Goal: Task Accomplishment & Management: Complete application form

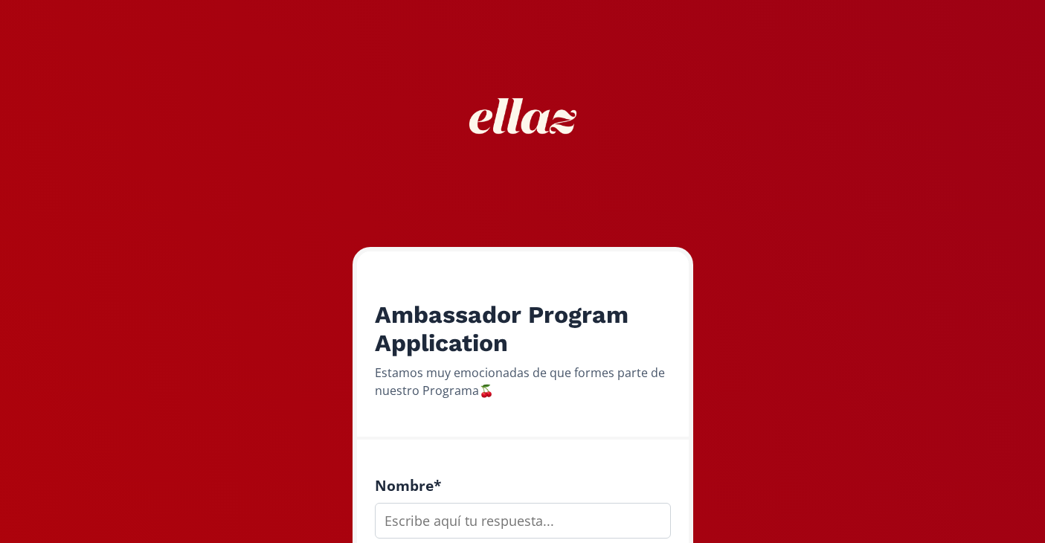
scroll to position [185, 0]
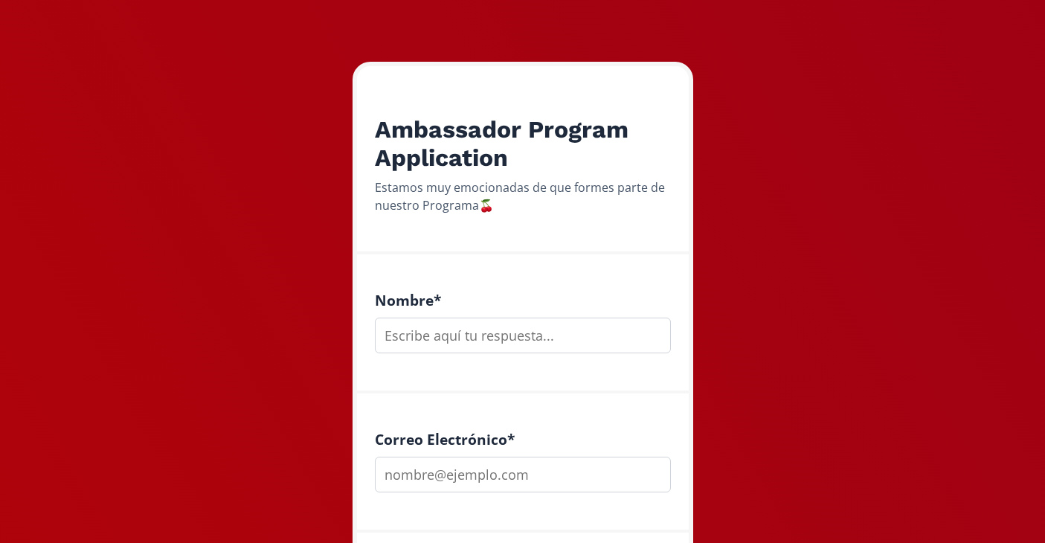
click at [407, 348] on input "text" at bounding box center [523, 336] width 296 height 36
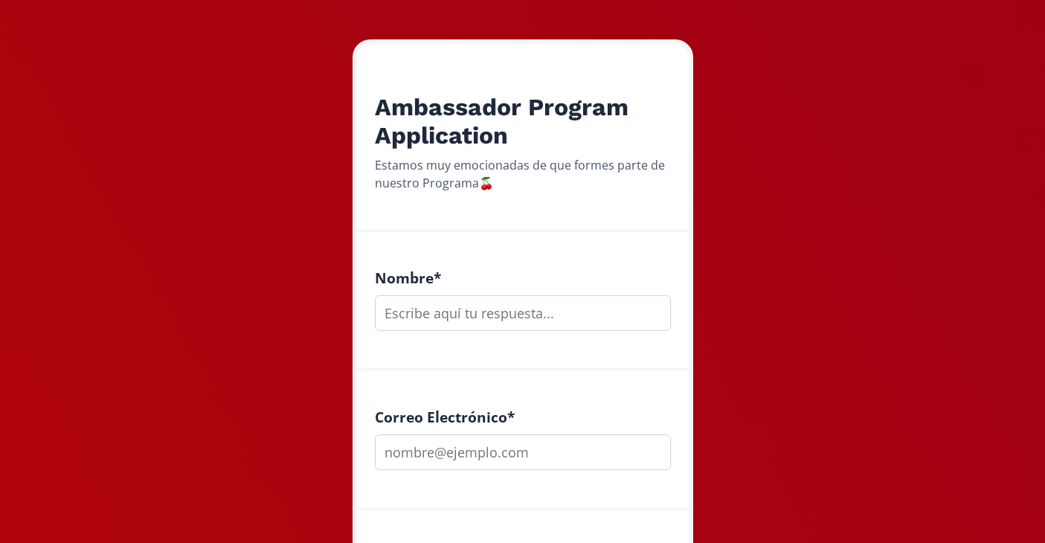
scroll to position [445, 0]
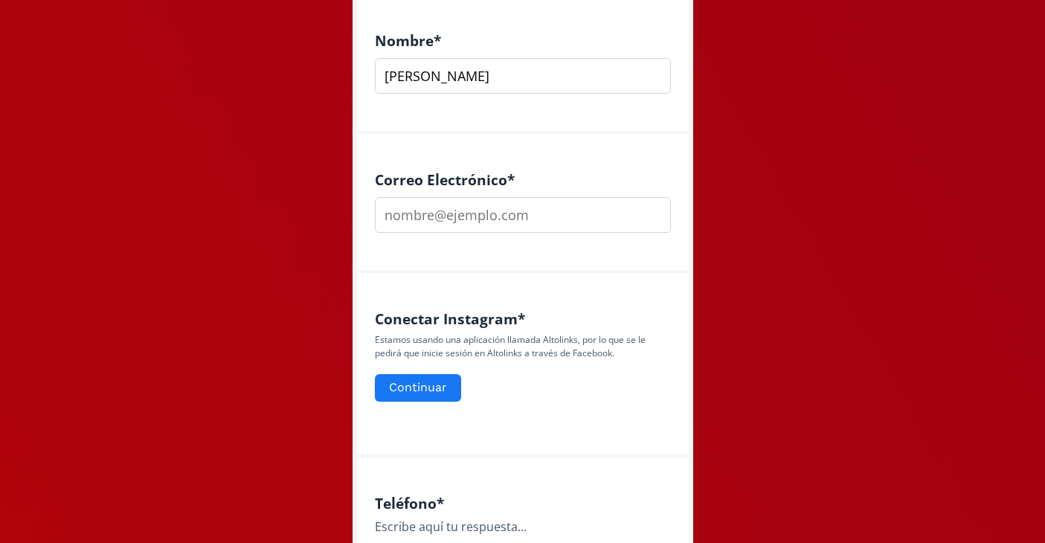
type input "Madelein Cantú"
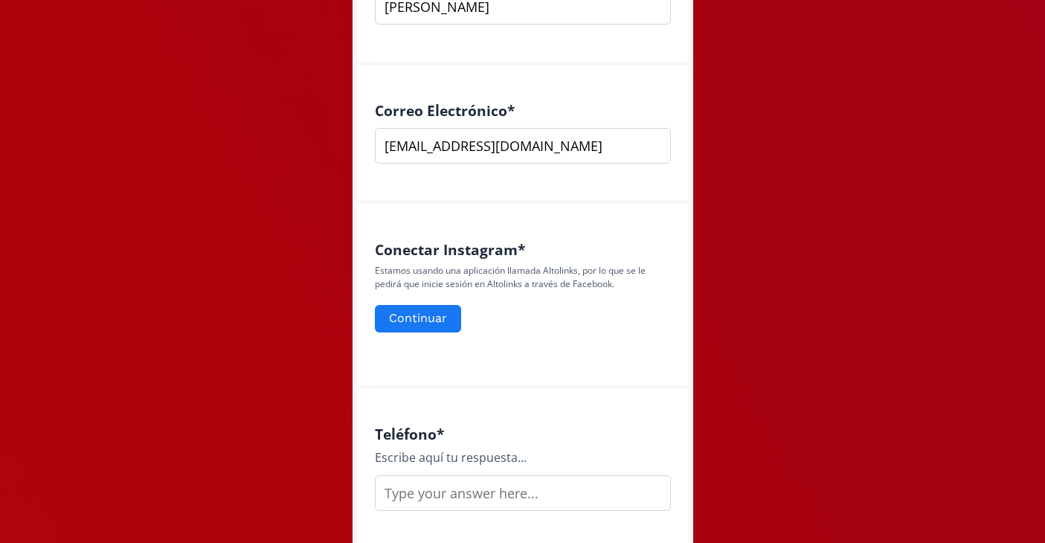
scroll to position [544, 0]
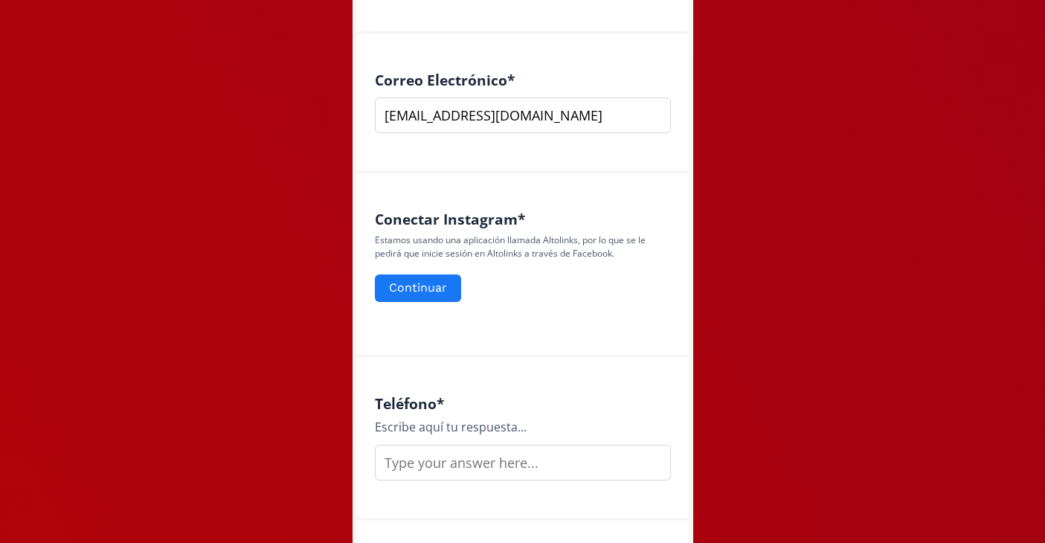
type input "[EMAIL_ADDRESS][DOMAIN_NAME]"
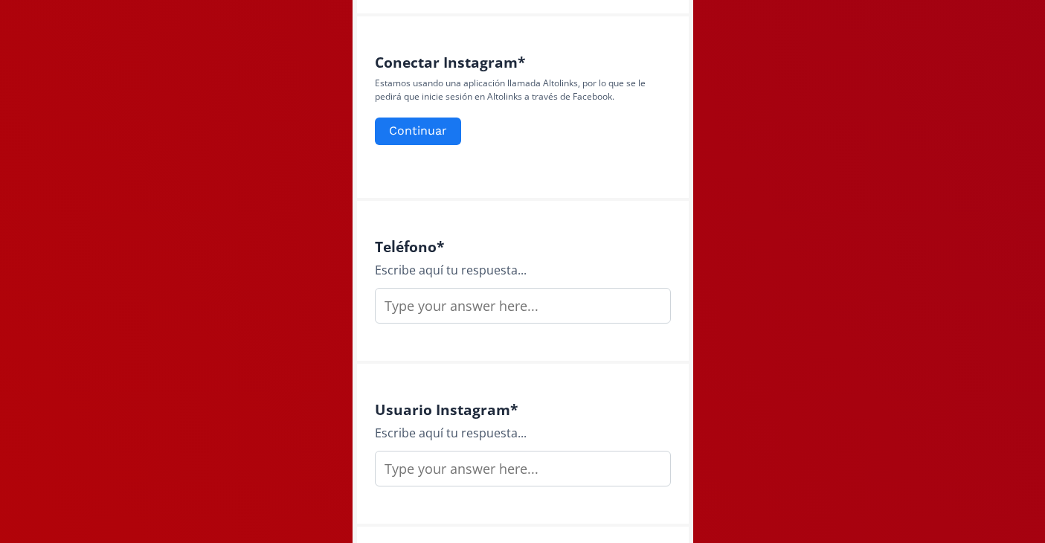
scroll to position [703, 0]
type input "4446510585"
click at [444, 475] on input "text" at bounding box center [523, 467] width 296 height 36
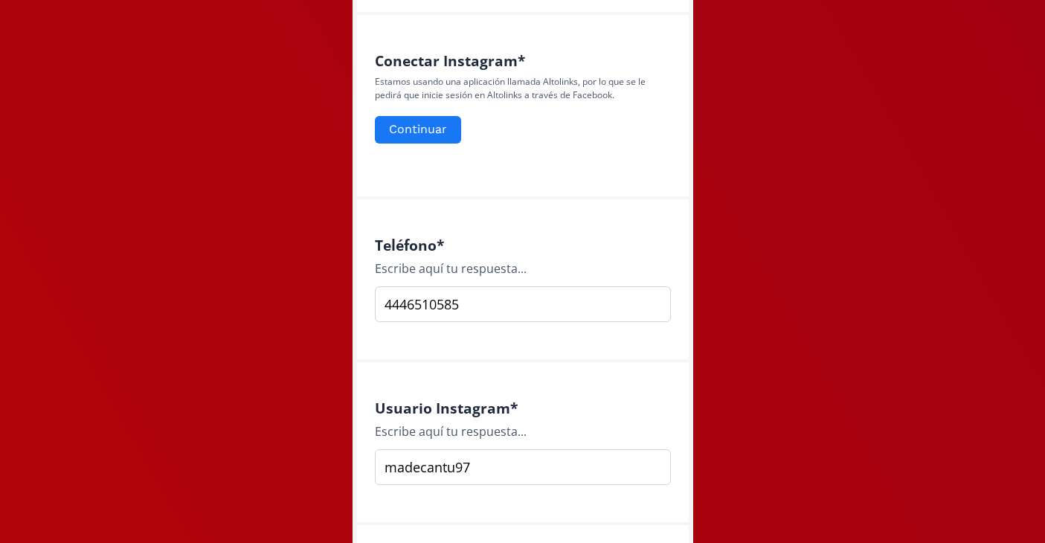
scroll to position [1015, 0]
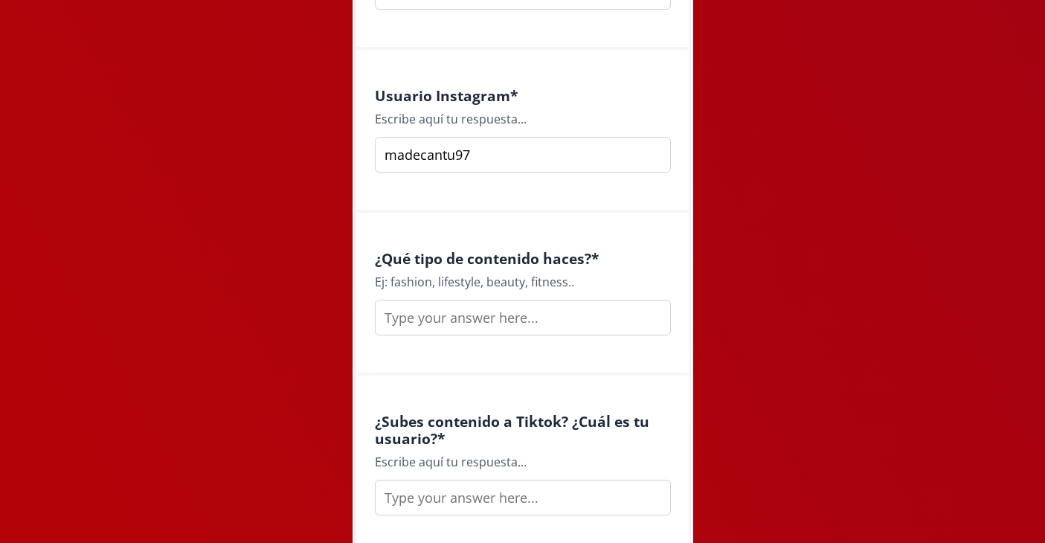
type input "madecantu97"
click at [466, 329] on input "text" at bounding box center [523, 318] width 296 height 36
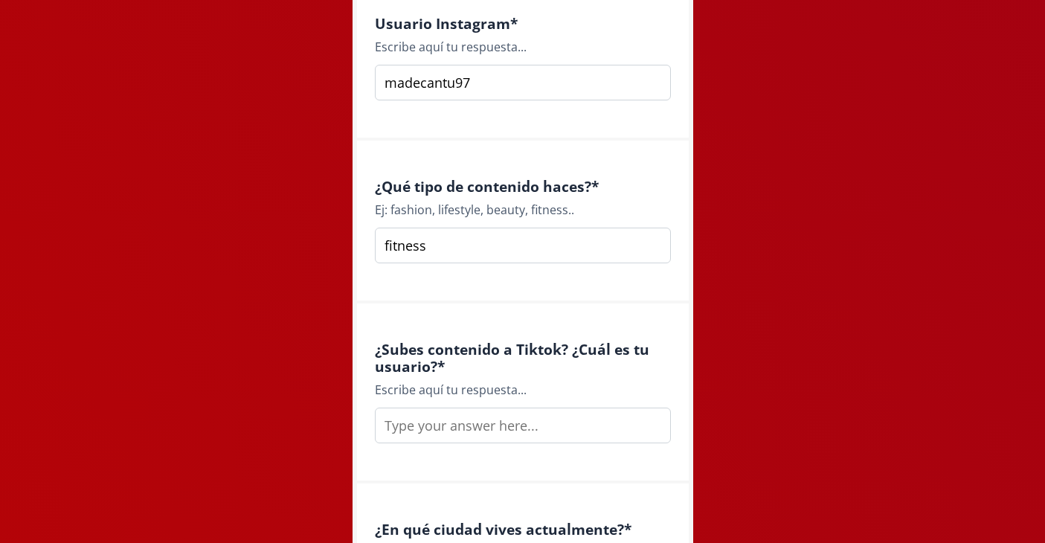
scroll to position [1091, 0]
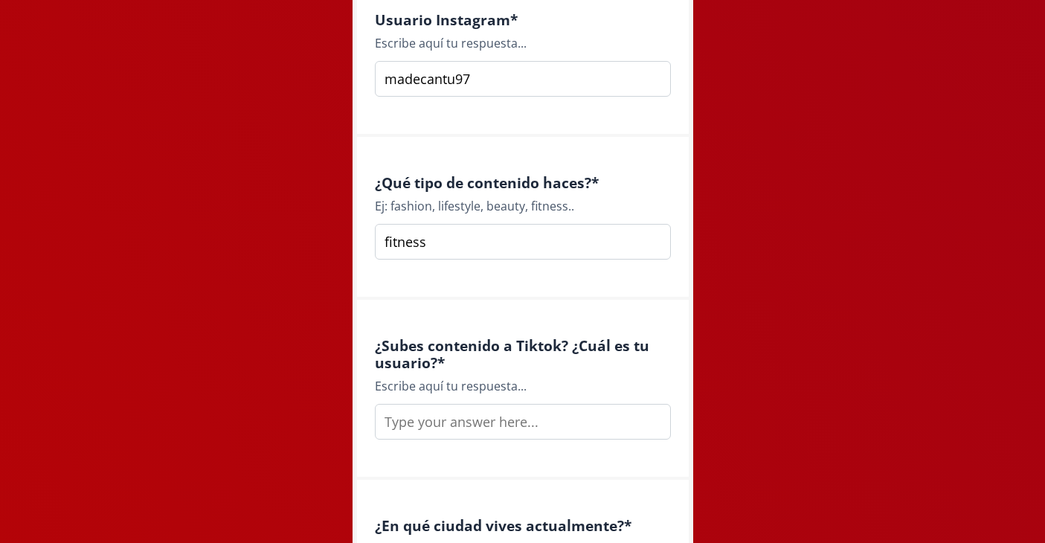
type input "fitness"
click at [458, 420] on input "text" at bounding box center [523, 422] width 296 height 36
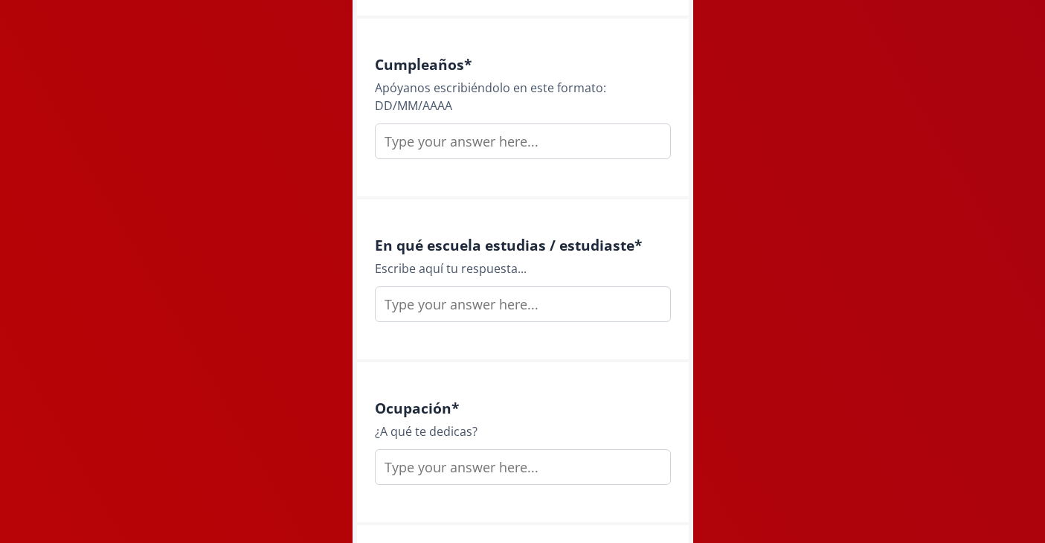
scroll to position [1755, 0]
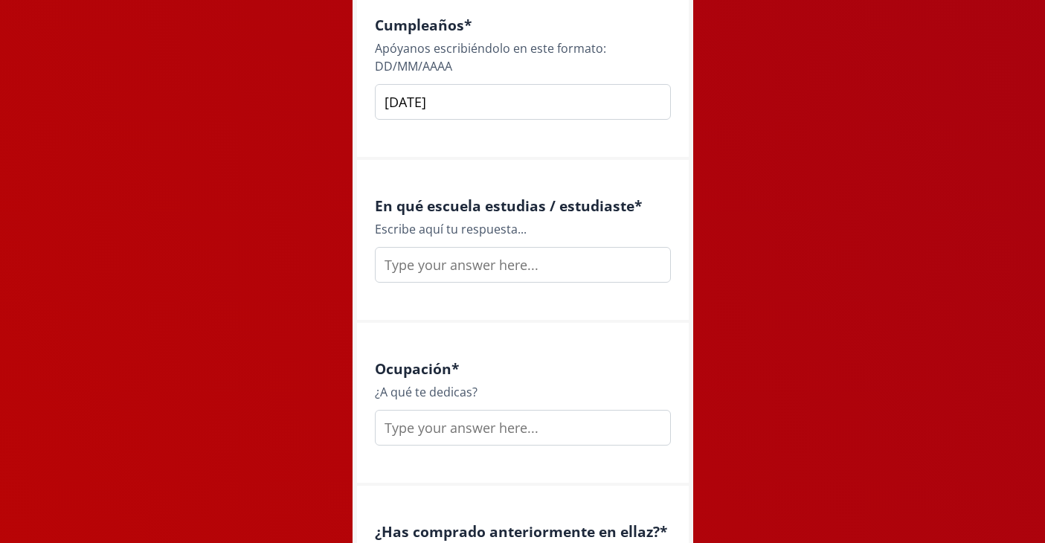
type input "[DATE]"
click at [425, 263] on input "text" at bounding box center [523, 265] width 296 height 36
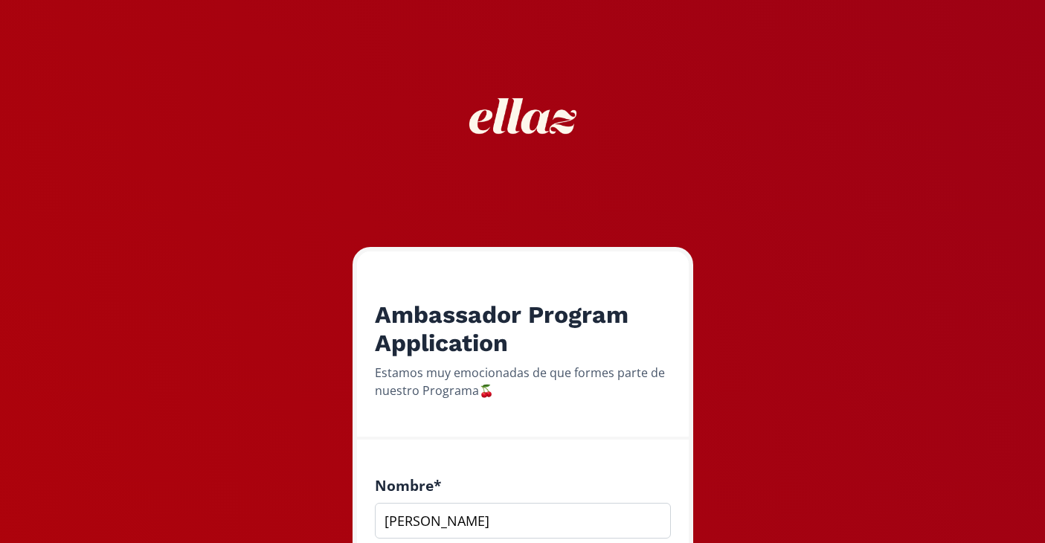
scroll to position [391, 0]
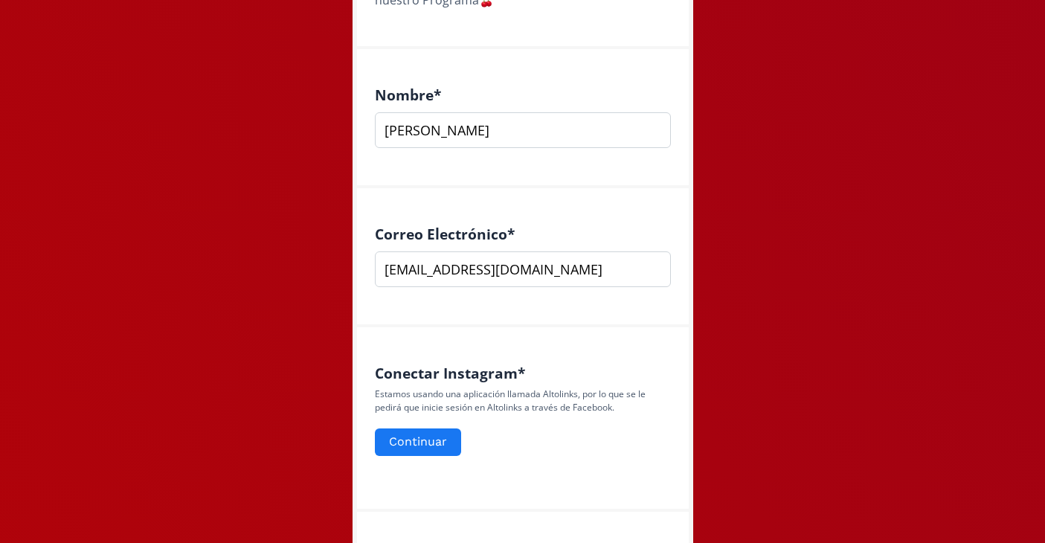
click at [491, 132] on input "Madelein Cantú" at bounding box center [523, 130] width 296 height 36
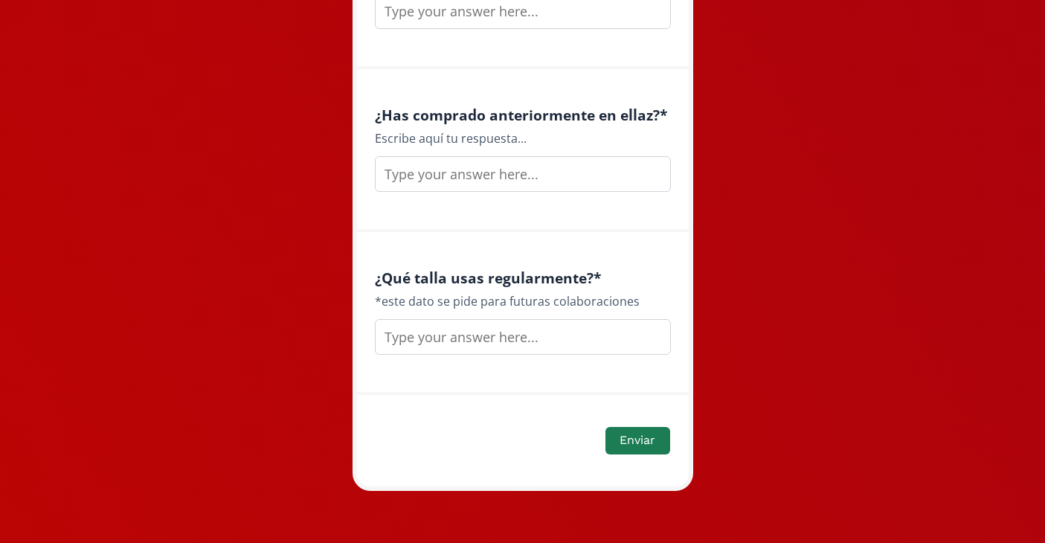
scroll to position [2171, 0]
click at [441, 339] on input "text" at bounding box center [523, 338] width 296 height 36
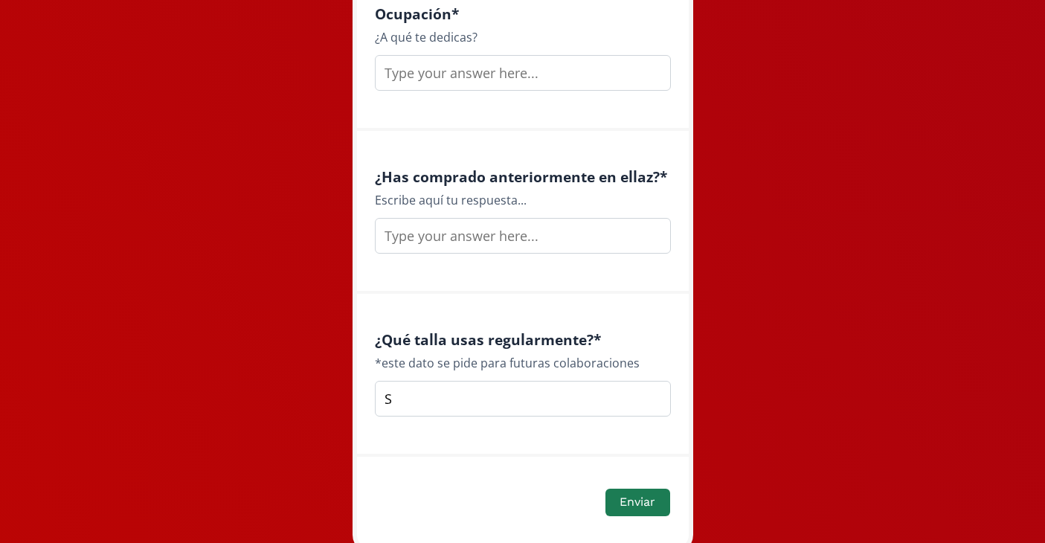
scroll to position [2110, 0]
type input "S"
click at [454, 235] on input "text" at bounding box center [523, 236] width 296 height 36
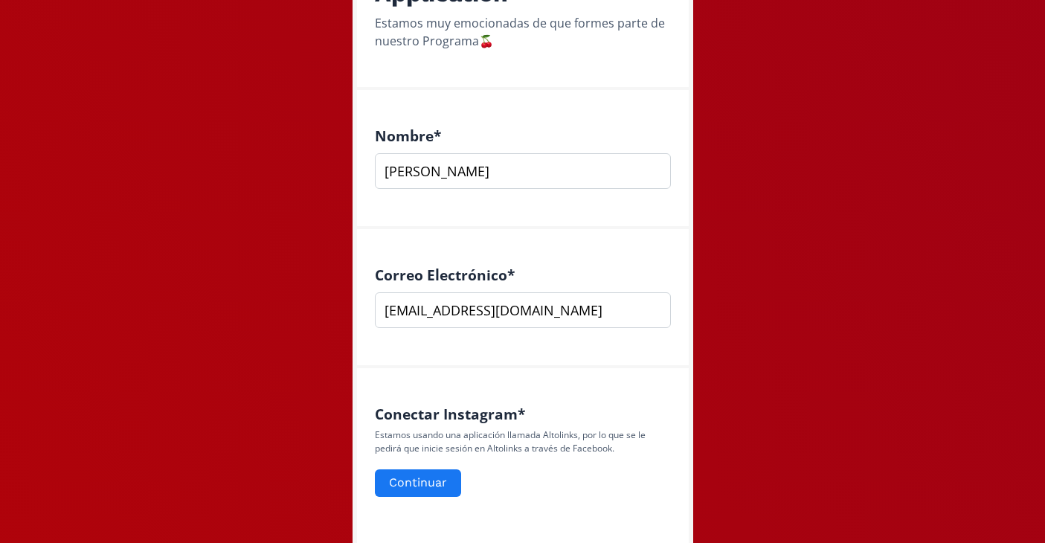
scroll to position [304, 0]
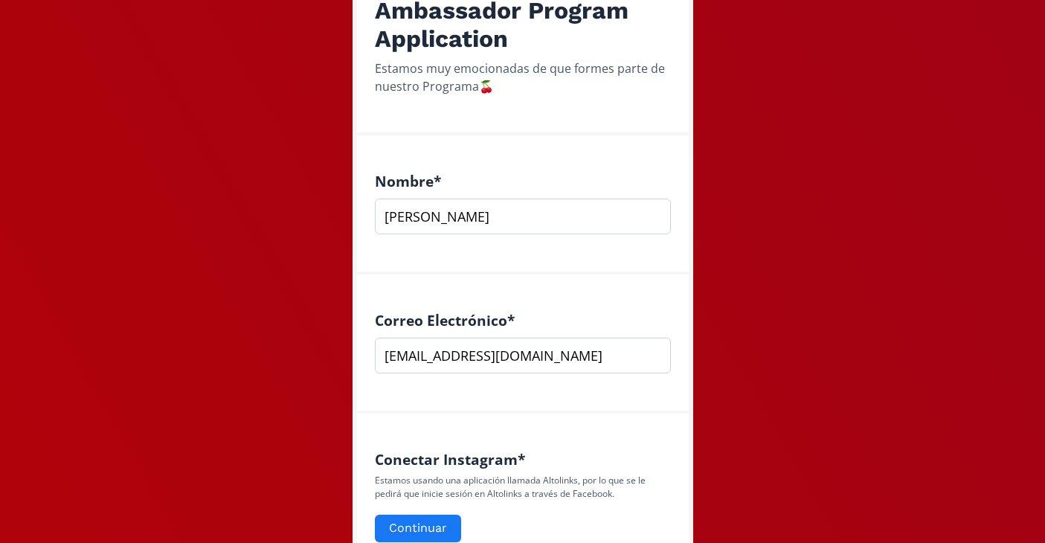
click at [554, 225] on input "Madelein Cantú" at bounding box center [523, 217] width 296 height 36
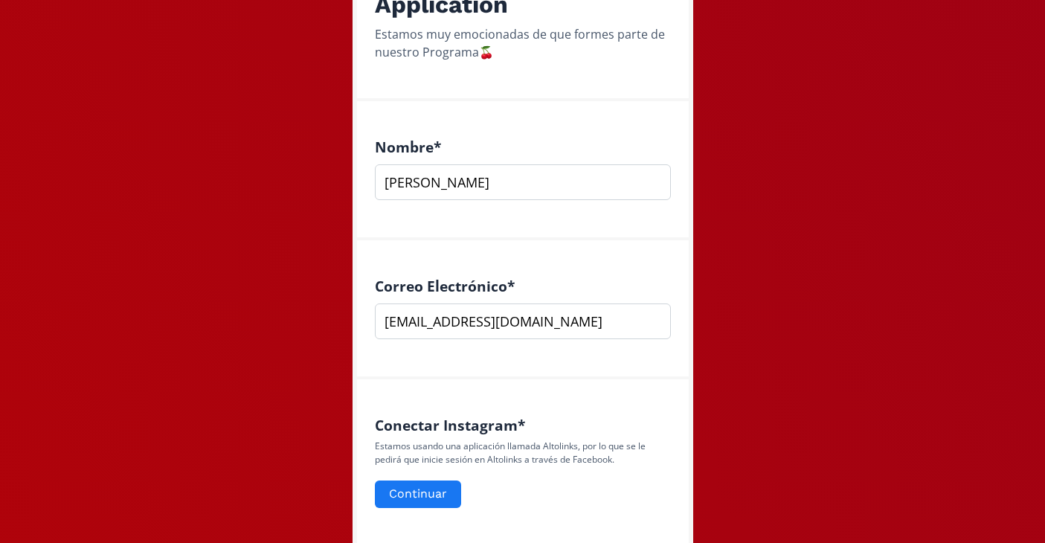
scroll to position [362, 0]
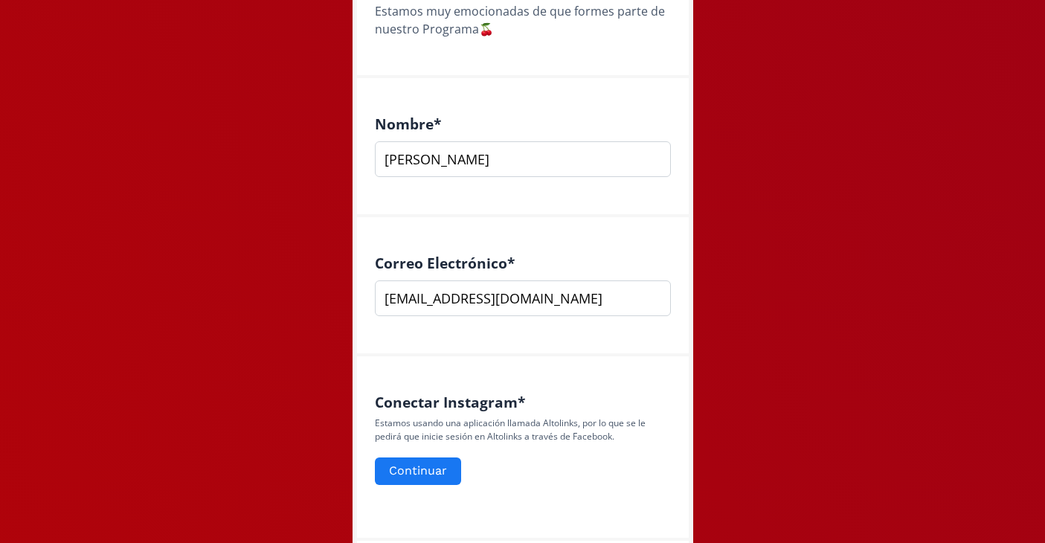
click at [597, 286] on input "[EMAIL_ADDRESS][DOMAIN_NAME]" at bounding box center [523, 298] width 296 height 36
click at [603, 294] on input "[EMAIL_ADDRESS][DOMAIN_NAME]" at bounding box center [523, 298] width 296 height 36
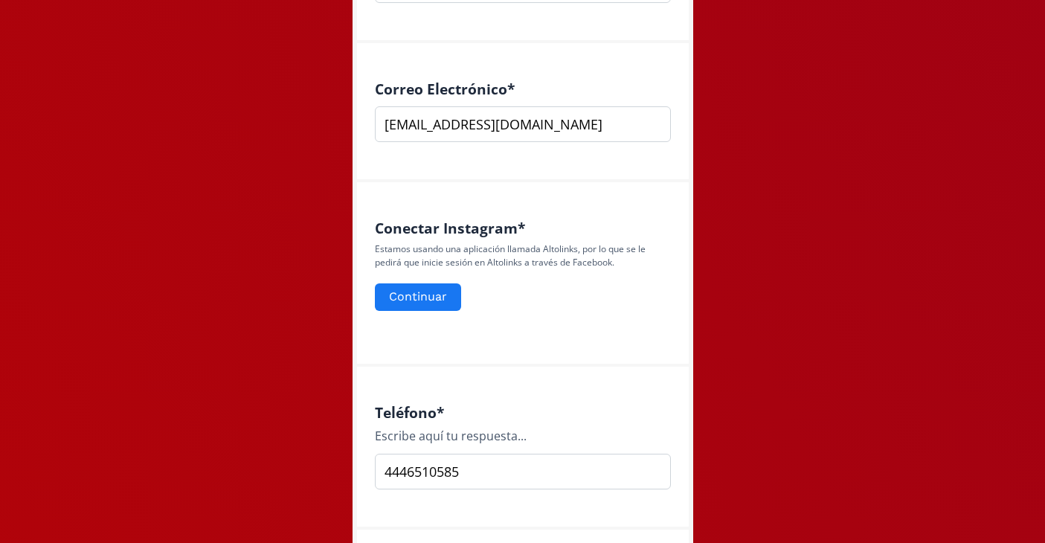
scroll to position [724, 0]
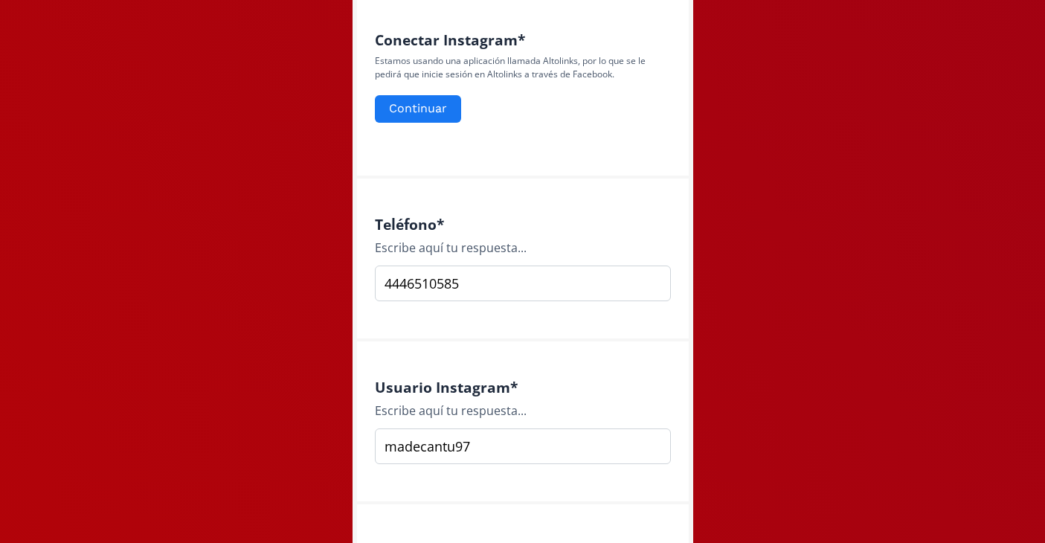
click at [463, 287] on input "4446510585" at bounding box center [523, 284] width 296 height 36
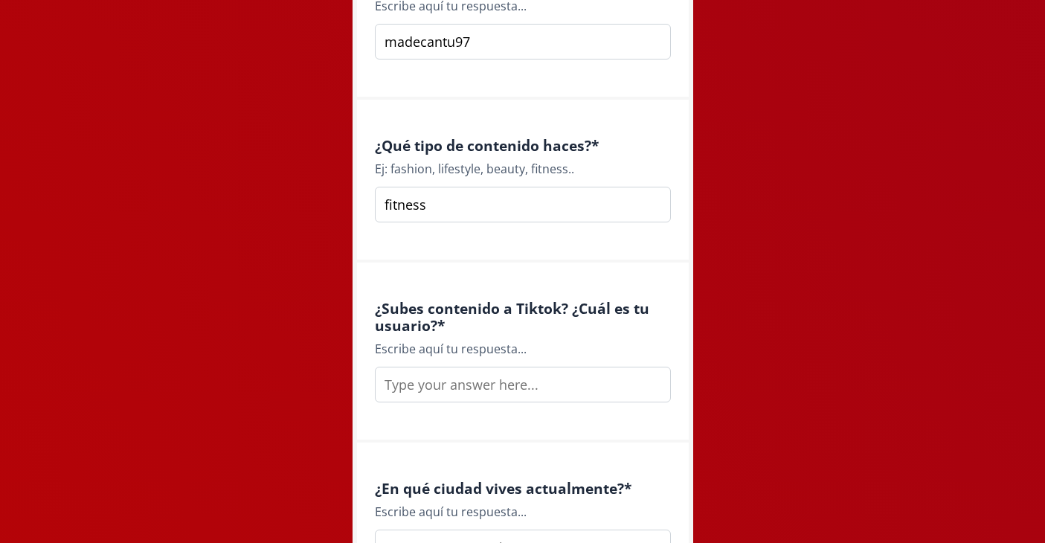
scroll to position [1325, 0]
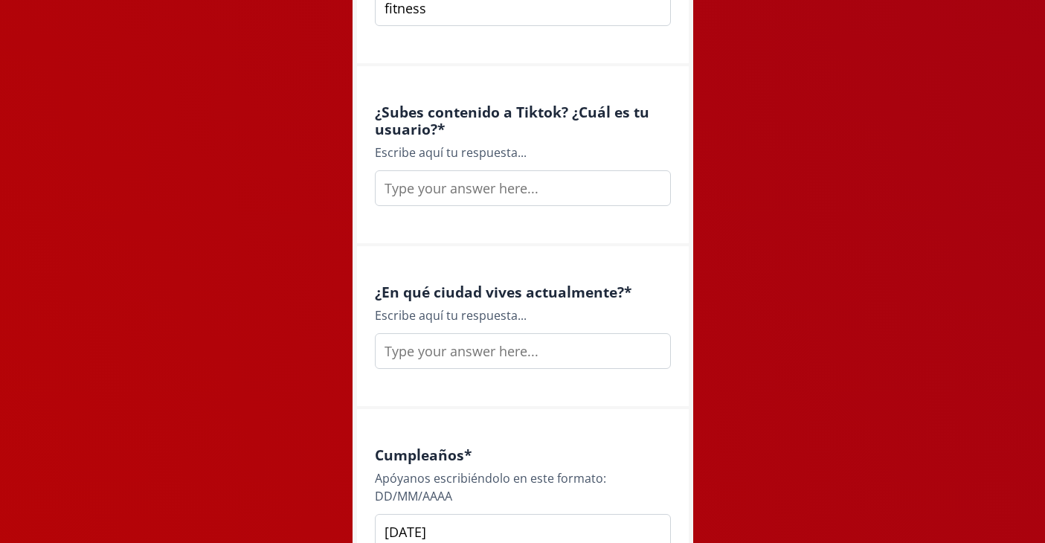
click at [486, 193] on input "text" at bounding box center [523, 188] width 296 height 36
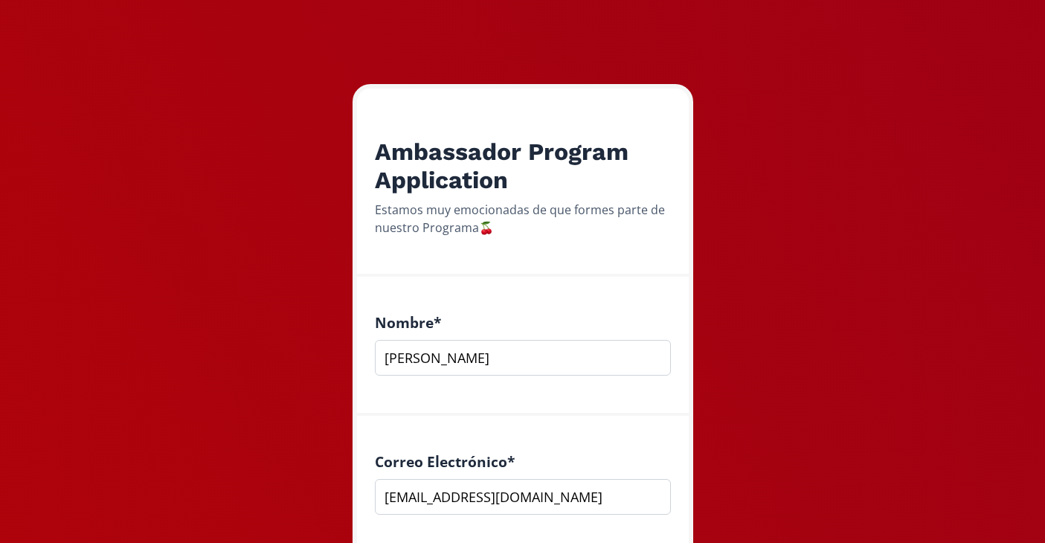
scroll to position [166, 0]
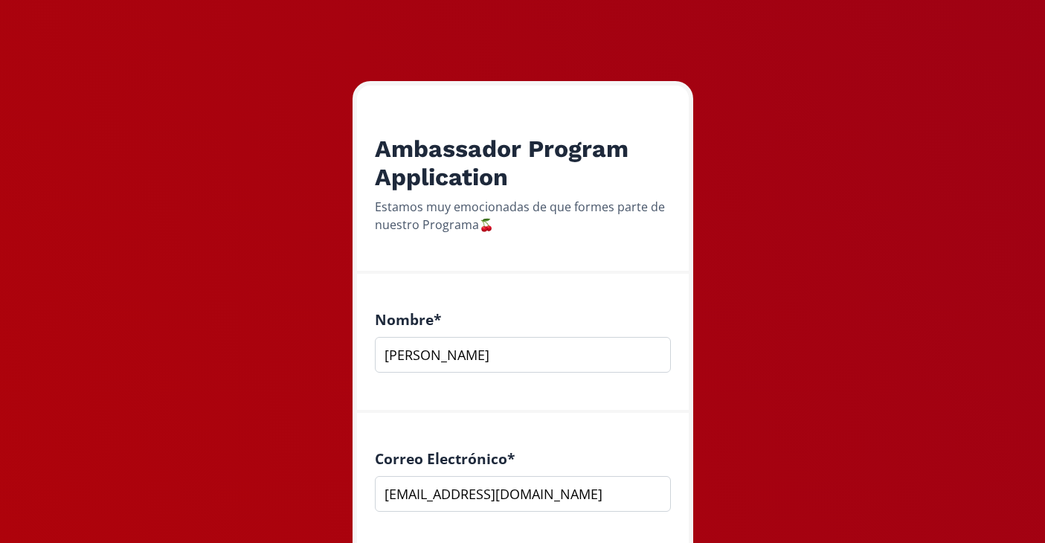
click at [483, 363] on input "Madelein Cantú" at bounding box center [523, 355] width 296 height 36
drag, startPoint x: 521, startPoint y: 356, endPoint x: 338, endPoint y: 353, distance: 183.0
click at [441, 330] on div "Nombre * Madelein Cantú" at bounding box center [523, 342] width 296 height 62
click at [445, 358] on input "Madelein Cantú" at bounding box center [523, 355] width 296 height 36
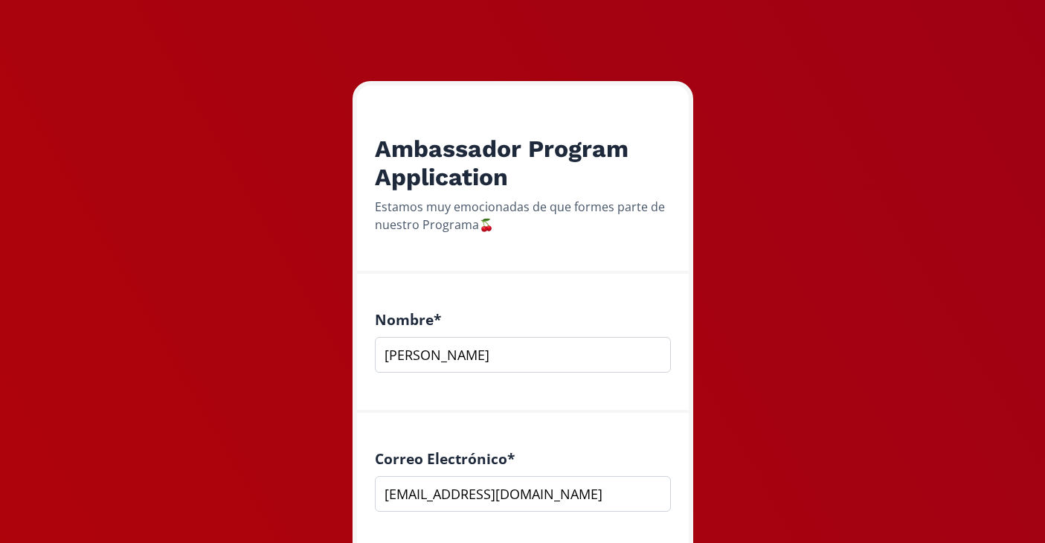
click at [476, 359] on input "Madelein Cantú" at bounding box center [523, 355] width 296 height 36
click at [486, 360] on input "Madelein Cantú" at bounding box center [523, 355] width 296 height 36
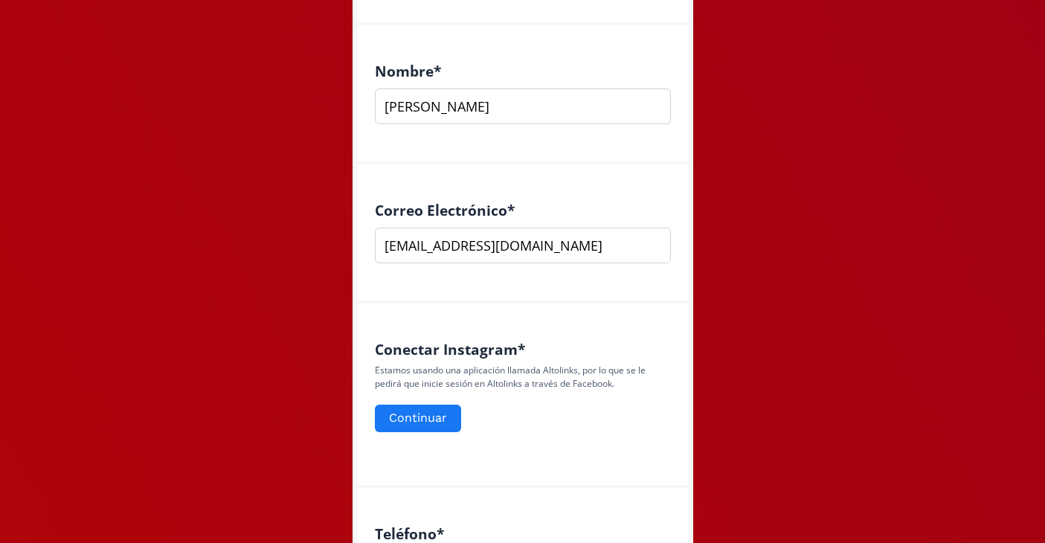
type input "Madelein Cantú Salais"
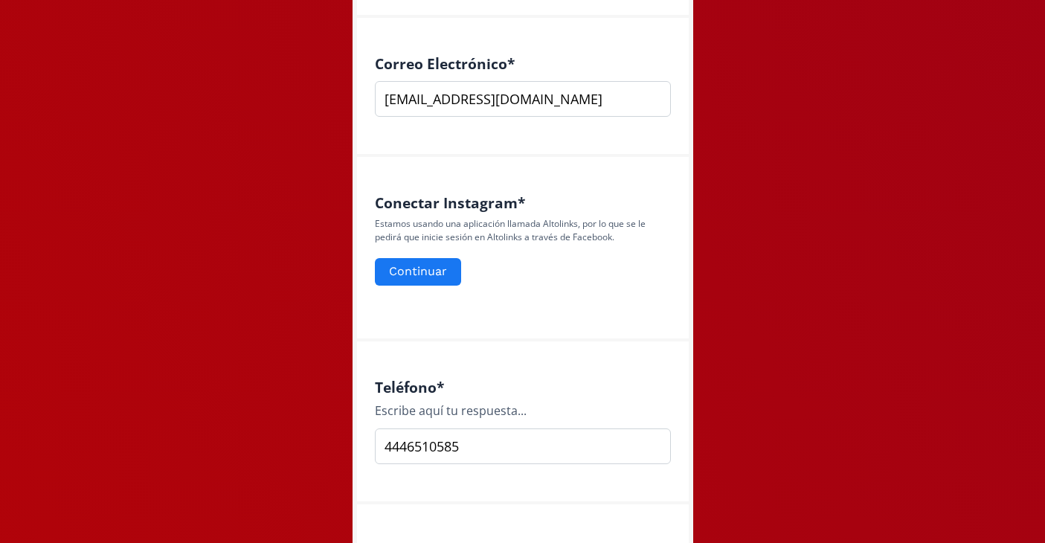
scroll to position [615, 0]
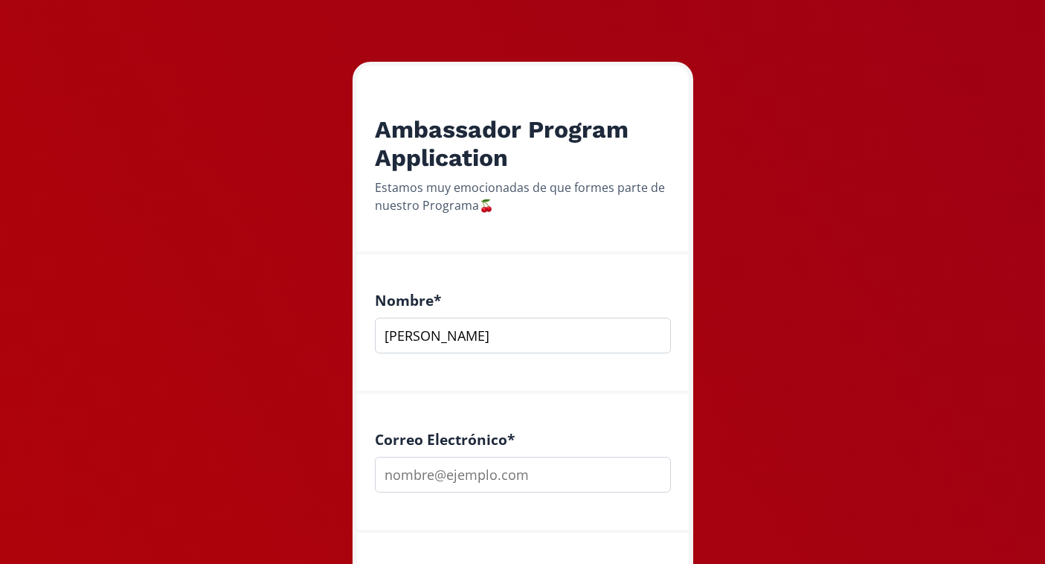
scroll to position [250, 0]
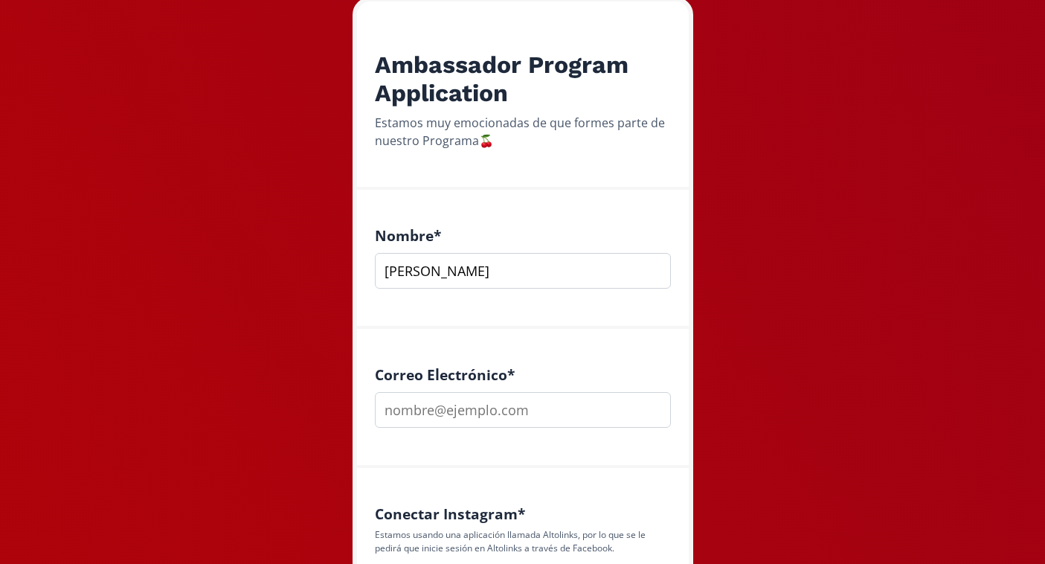
type input "[PERSON_NAME]"
click at [427, 427] on div "Correo Electrónico *" at bounding box center [523, 398] width 332 height 139
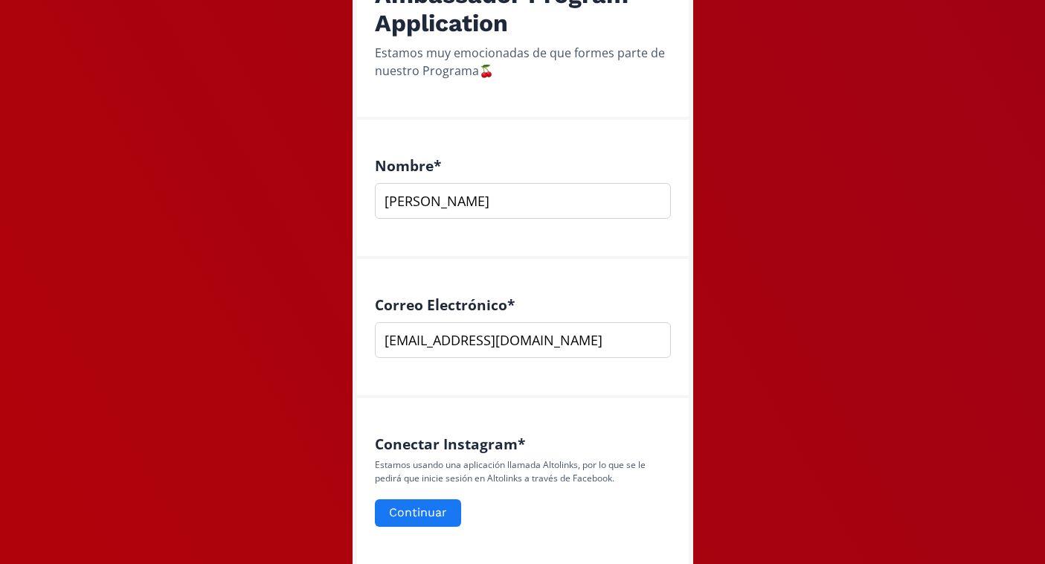
type input "[EMAIL_ADDRESS][DOMAIN_NAME]"
click at [492, 395] on div "Correo Electrónico * [EMAIL_ADDRESS][DOMAIN_NAME]" at bounding box center [523, 328] width 332 height 139
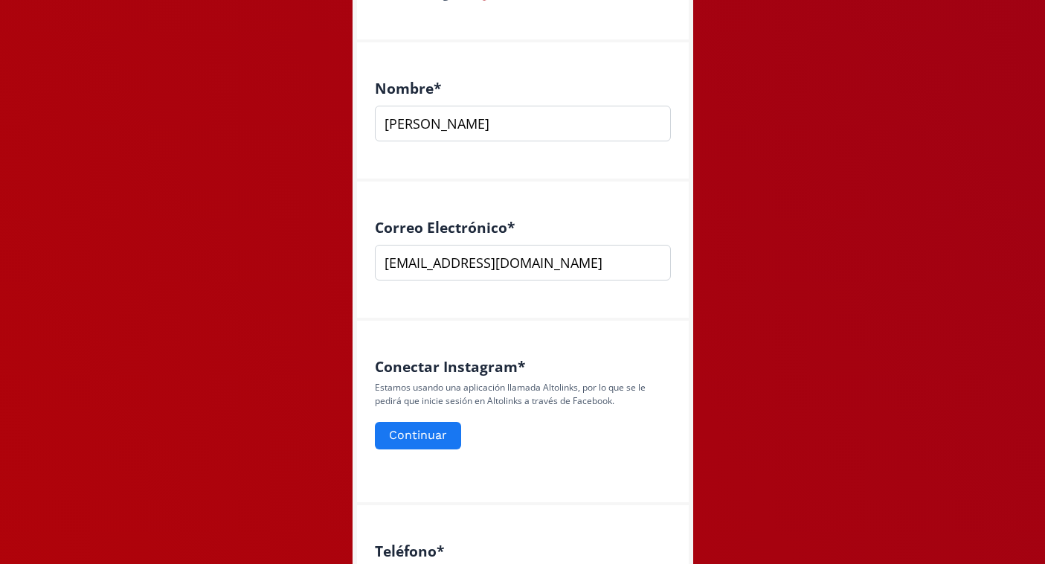
scroll to position [416, 0]
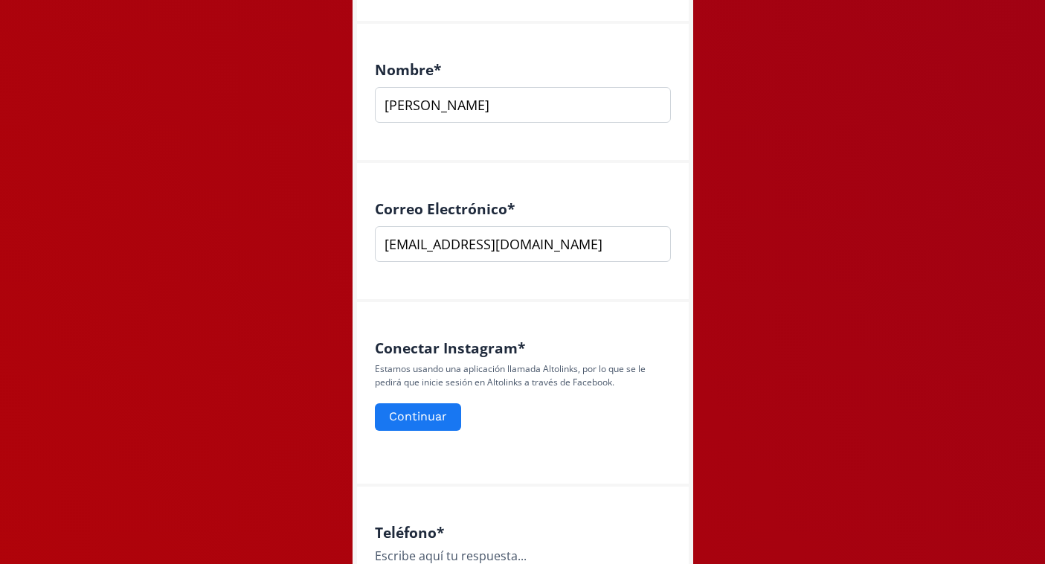
click at [434, 437] on div "Conectar Instagram * Estamos usando una aplicación llamada Altolinks, por lo qu…" at bounding box center [523, 392] width 296 height 107
click at [501, 435] on div "Conectar Instagram * Estamos usando una aplicación llamada Altolinks, por lo qu…" at bounding box center [523, 392] width 296 height 107
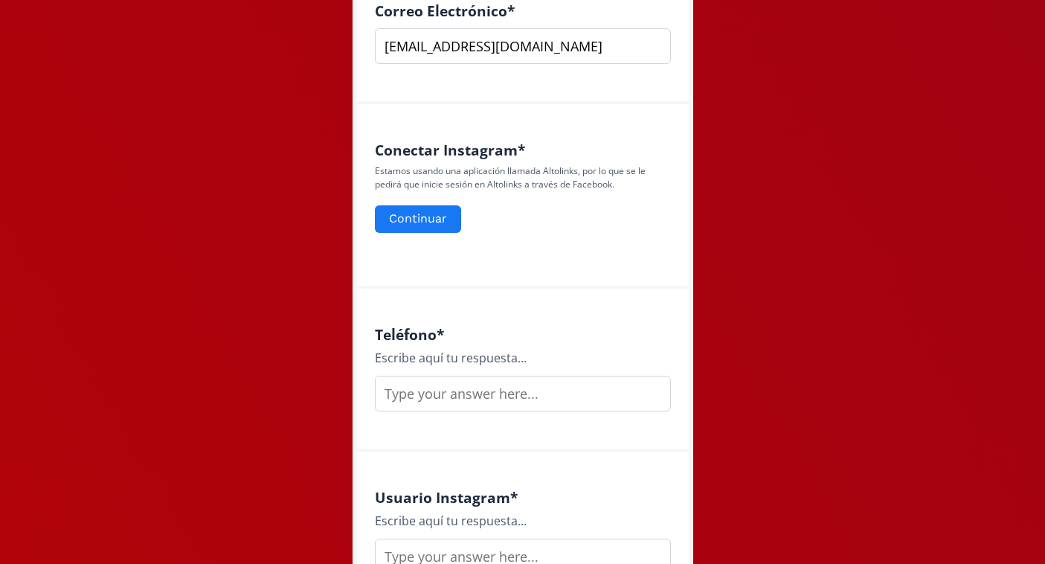
scroll to position [655, 0]
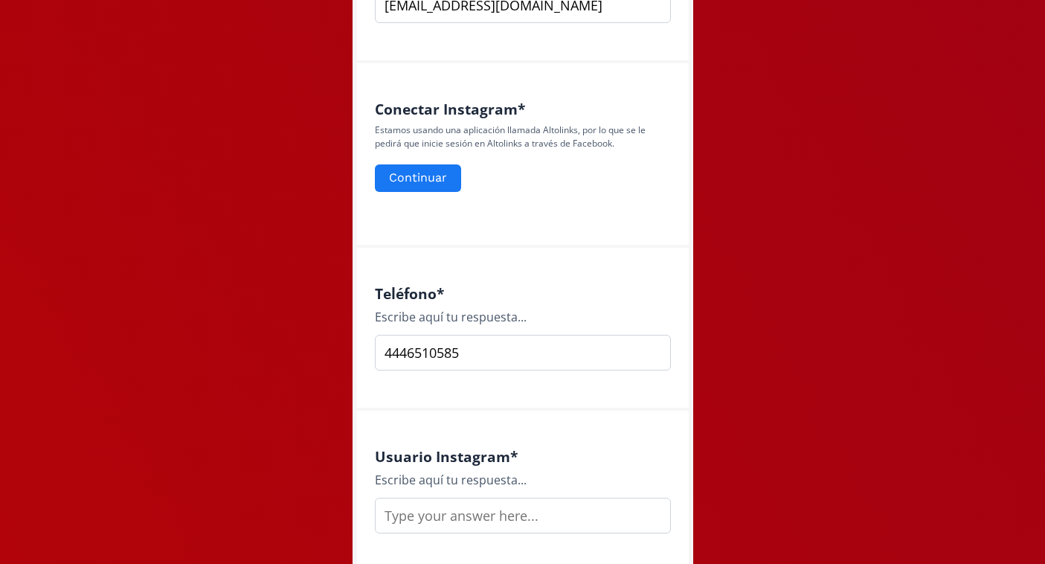
type input "4446510585"
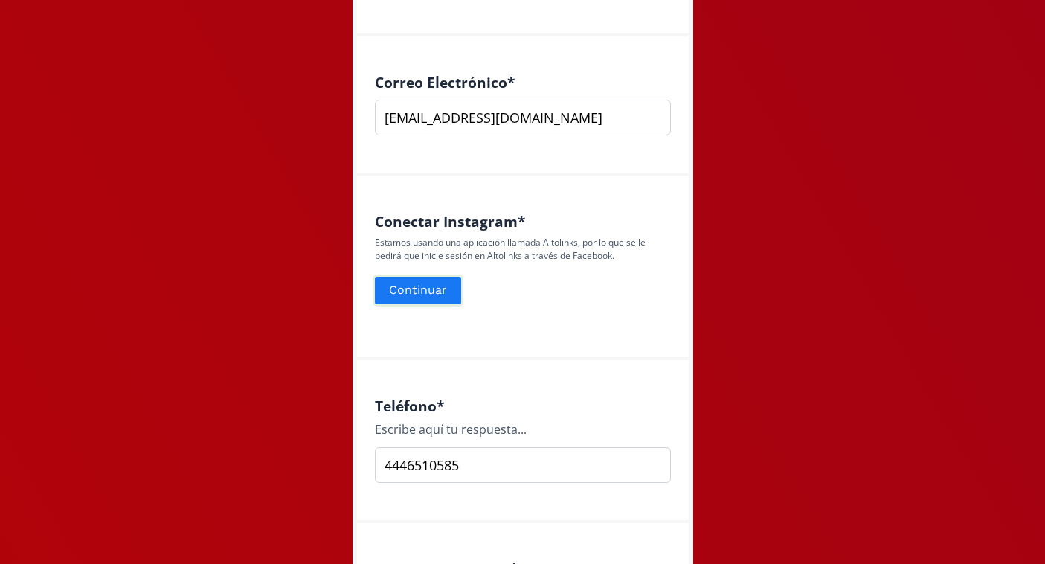
scroll to position [918, 0]
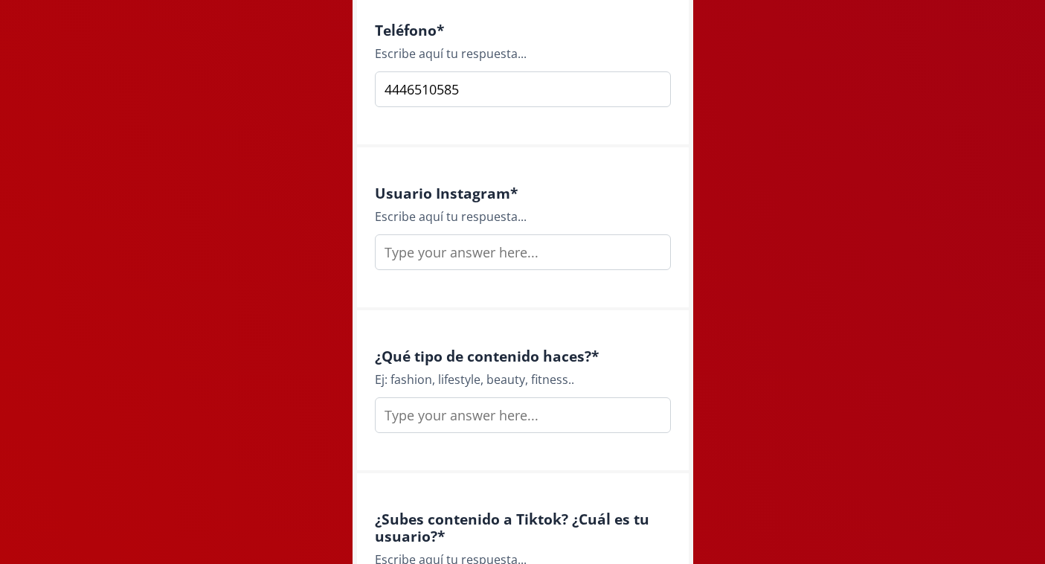
click at [437, 271] on div "Usuario Instagram * Escribe aquí tu respuesta..." at bounding box center [523, 228] width 332 height 163
click at [433, 258] on input "text" at bounding box center [523, 252] width 296 height 36
type input "madecantu97"
click at [441, 425] on input "text" at bounding box center [523, 415] width 296 height 36
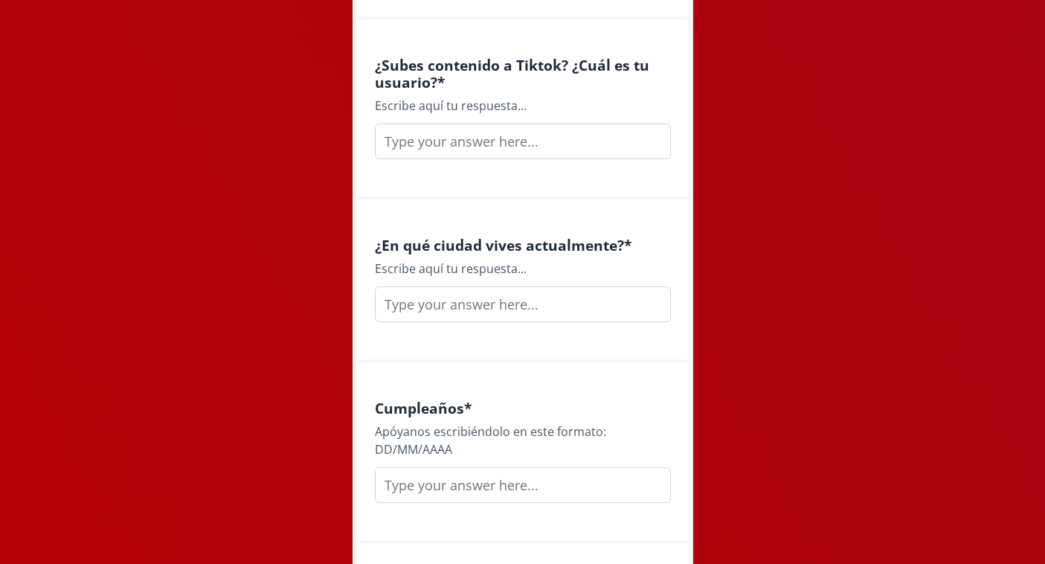
scroll to position [1146, 0]
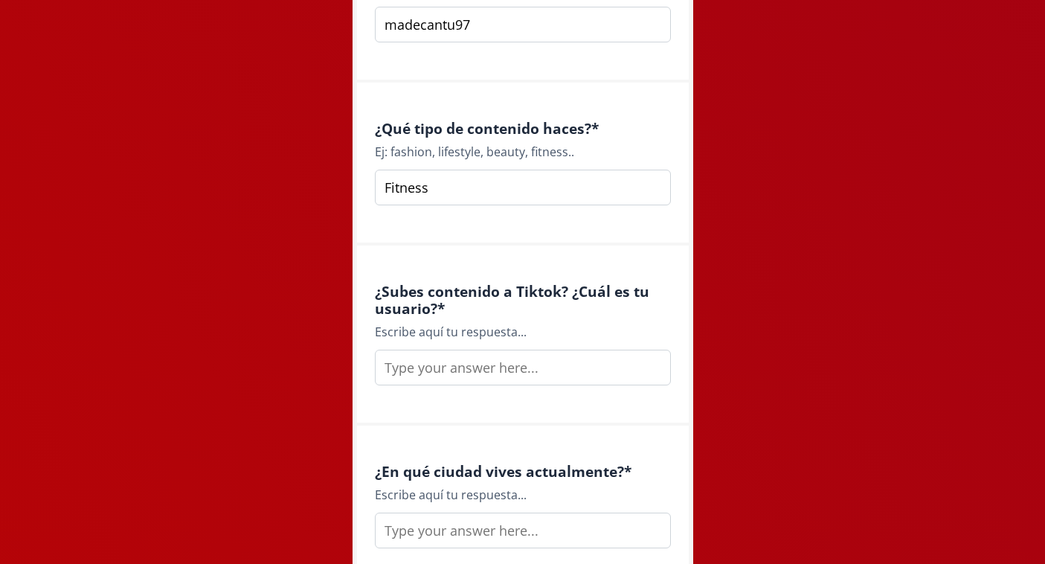
type input "Fitness"
click at [455, 374] on input "text" at bounding box center [523, 368] width 296 height 36
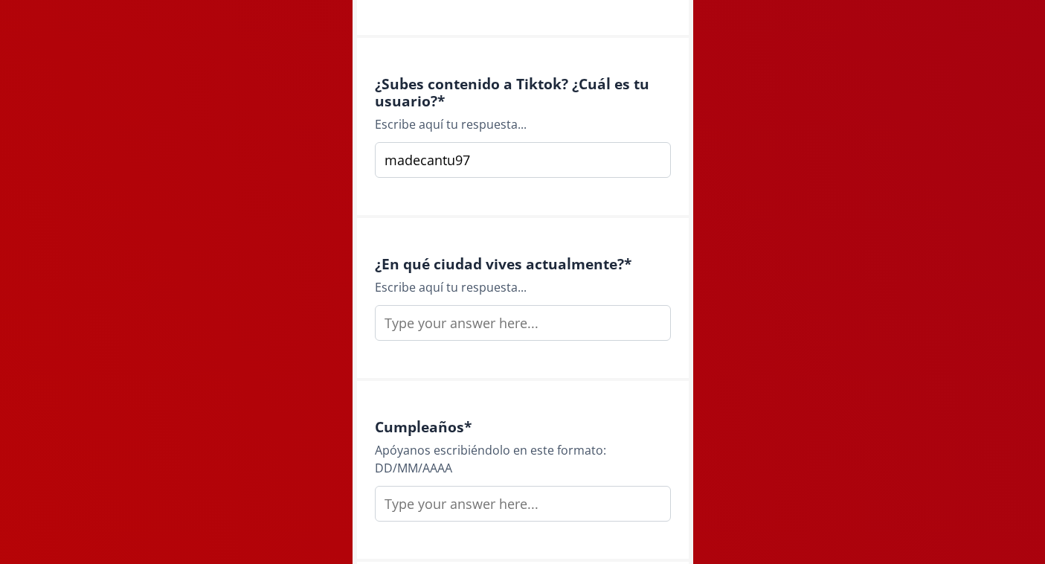
type input "madecantu97"
click at [464, 342] on div "¿En qué ciudad vives actualmente? * Escribe aquí tu respuesta..." at bounding box center [523, 299] width 332 height 163
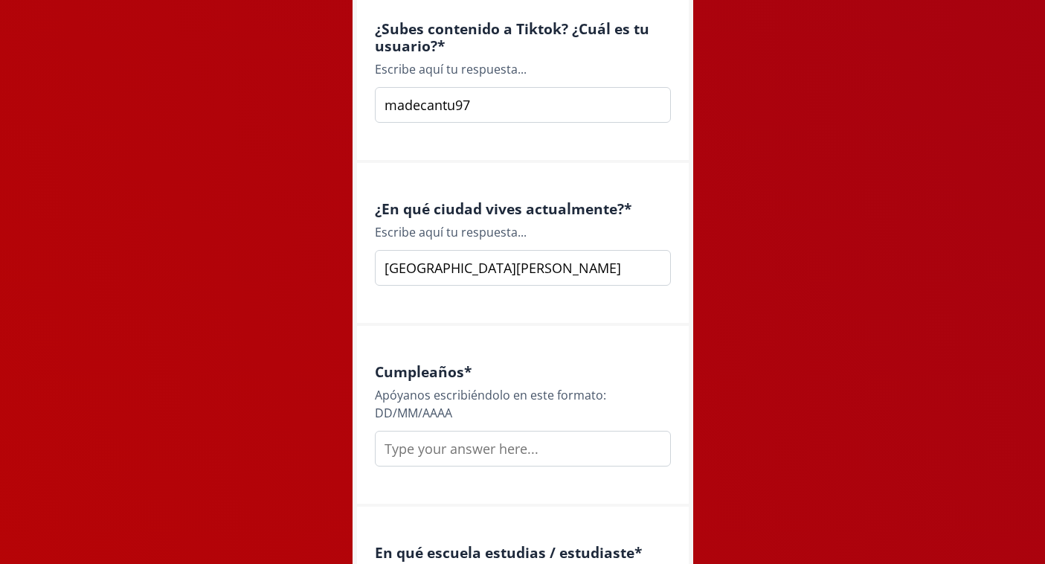
scroll to position [1409, 0]
type input "[GEOGRAPHIC_DATA][PERSON_NAME]"
click at [421, 469] on div "Cumpleaños * [PERSON_NAME] escribiéndolo en este formato: DD/MM/AAAA" at bounding box center [523, 415] width 332 height 181
type input "0"
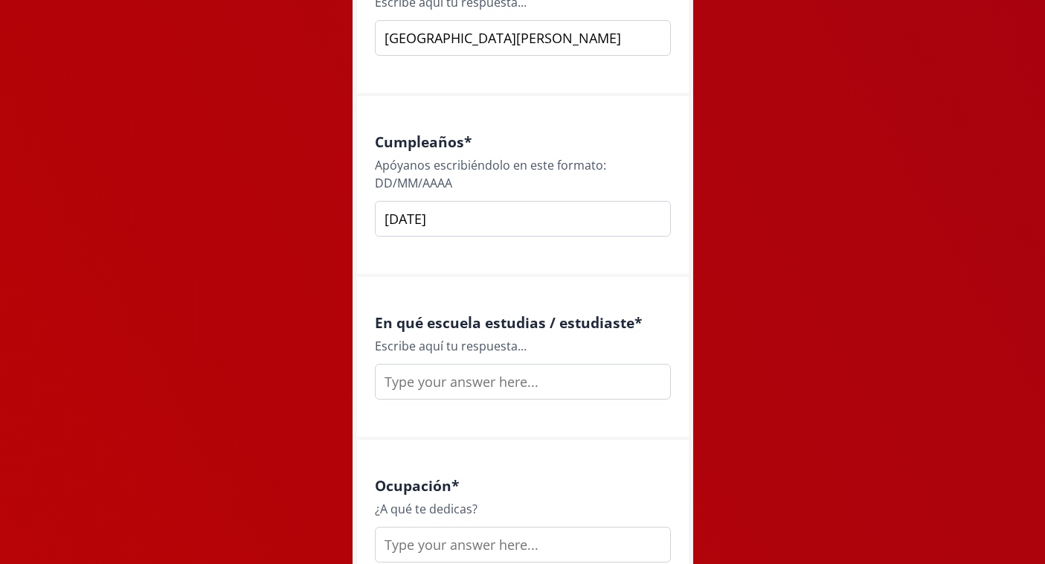
type input "[DATE]"
click at [491, 388] on input "text" at bounding box center [523, 382] width 296 height 36
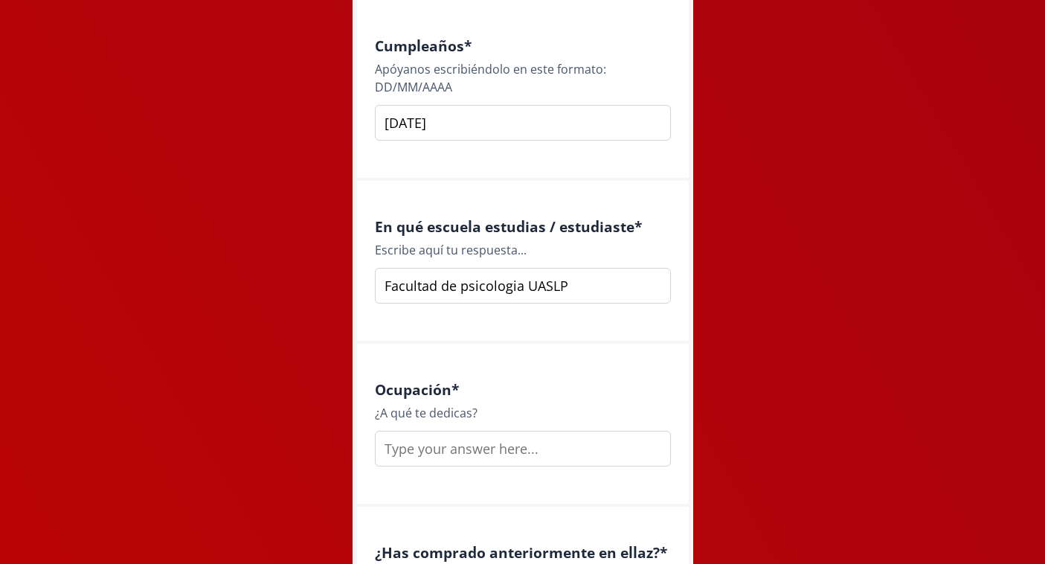
scroll to position [1741, 0]
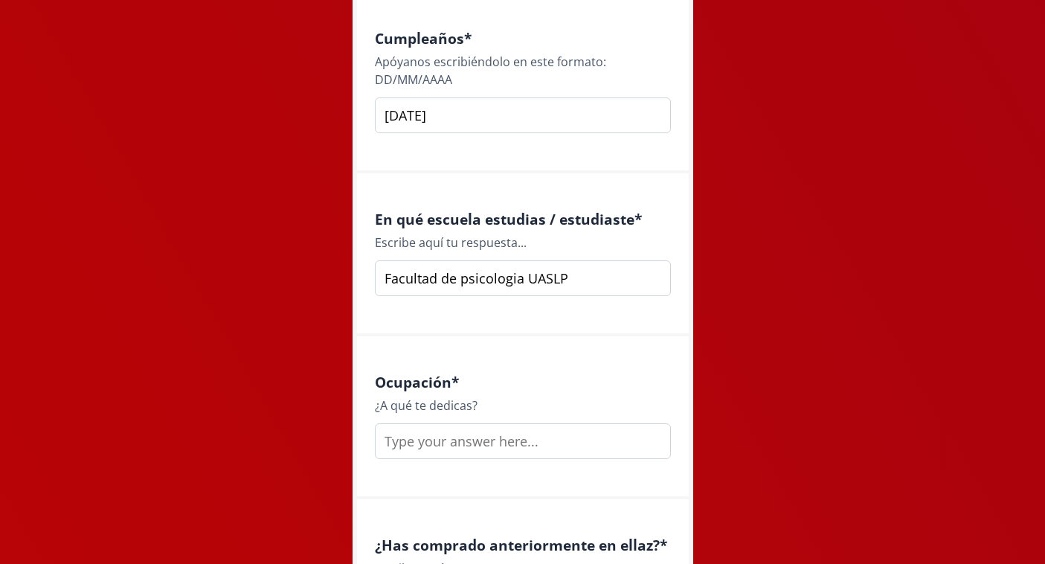
type input "Facultad de psicologia UASLP"
click at [464, 437] on input "text" at bounding box center [523, 441] width 296 height 36
type input "E"
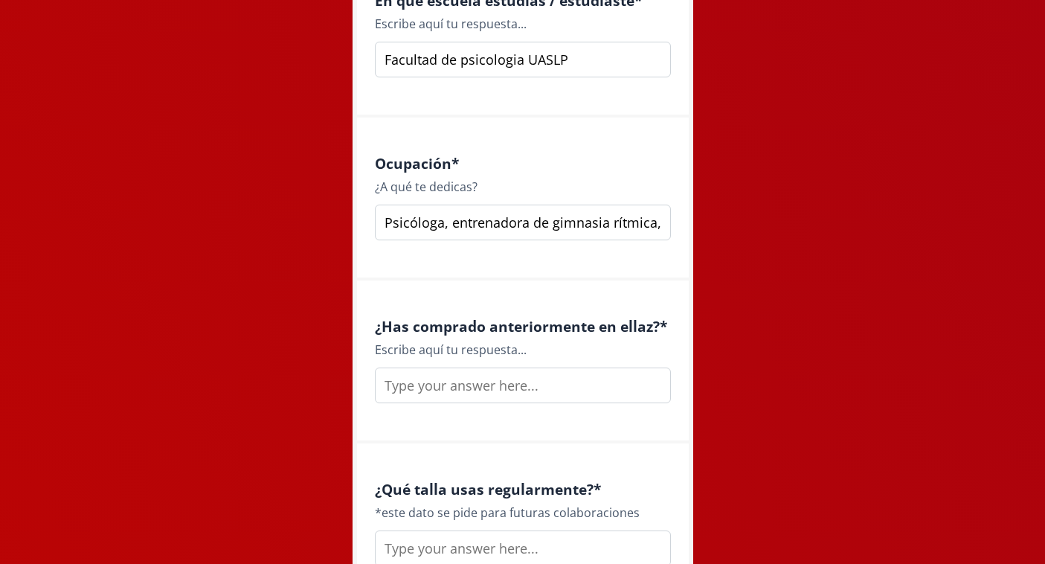
scroll to position [1961, 0]
type input "Psicóloga, entrenadora de gimnasia rítmica, coach de indoor cycling y entrenami…"
click at [459, 382] on input "text" at bounding box center [523, 385] width 296 height 36
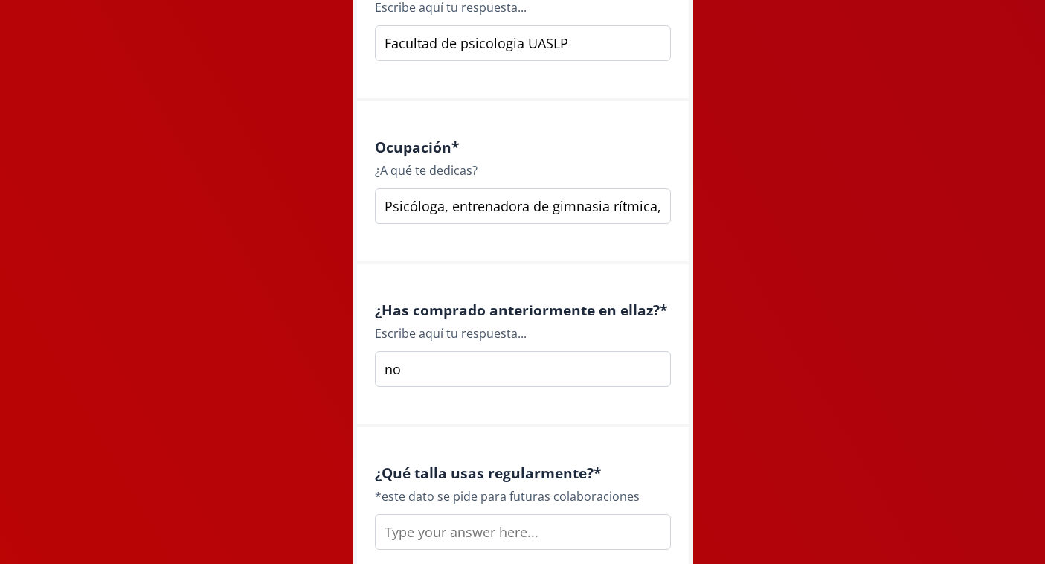
type input "n"
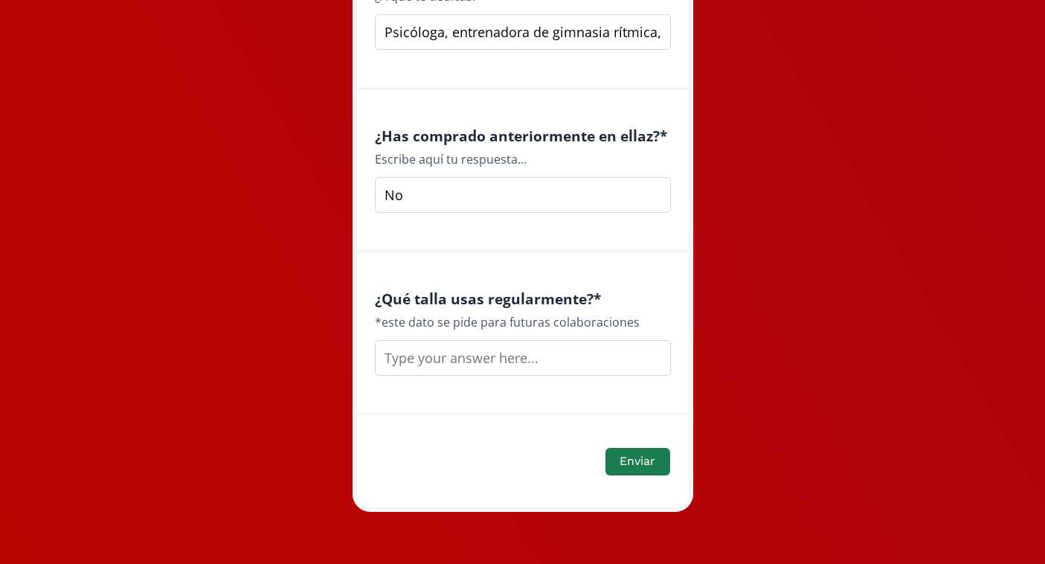
type input "No"
click at [486, 366] on input "text" at bounding box center [523, 359] width 296 height 36
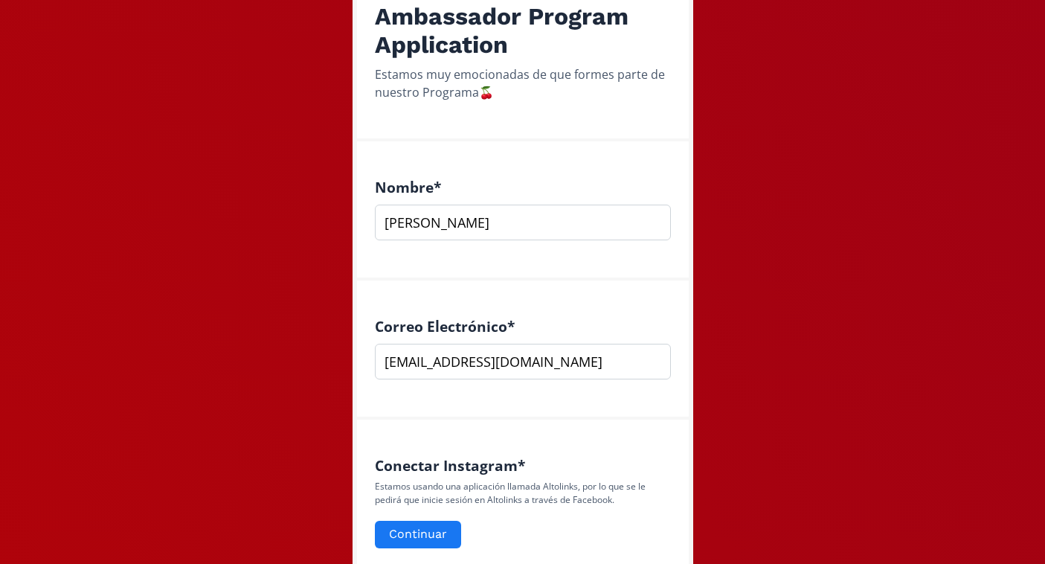
scroll to position [422, 0]
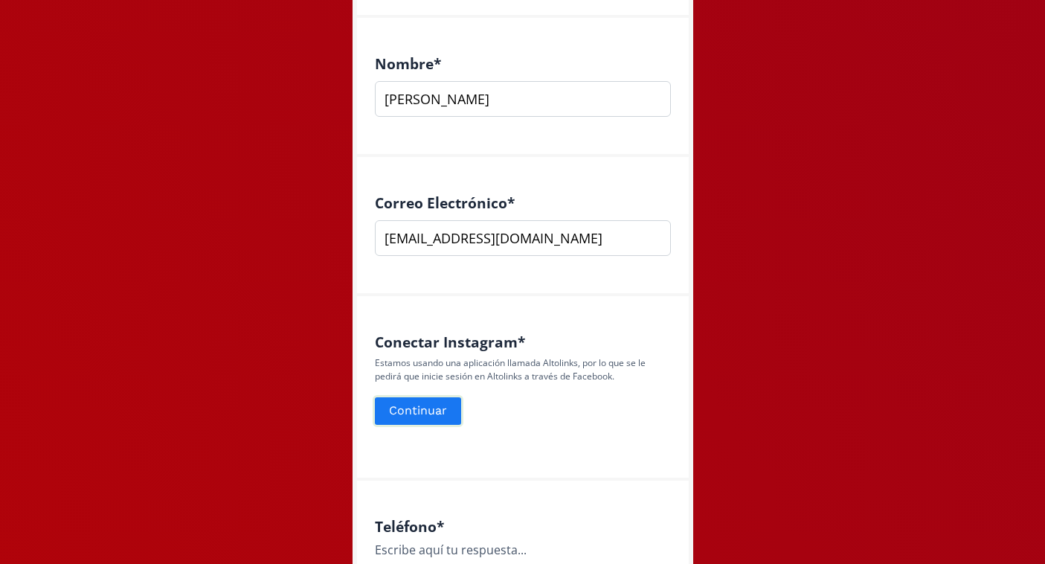
type input "S"
click at [429, 420] on button "Continuar" at bounding box center [418, 411] width 91 height 32
